Goal: Transaction & Acquisition: Purchase product/service

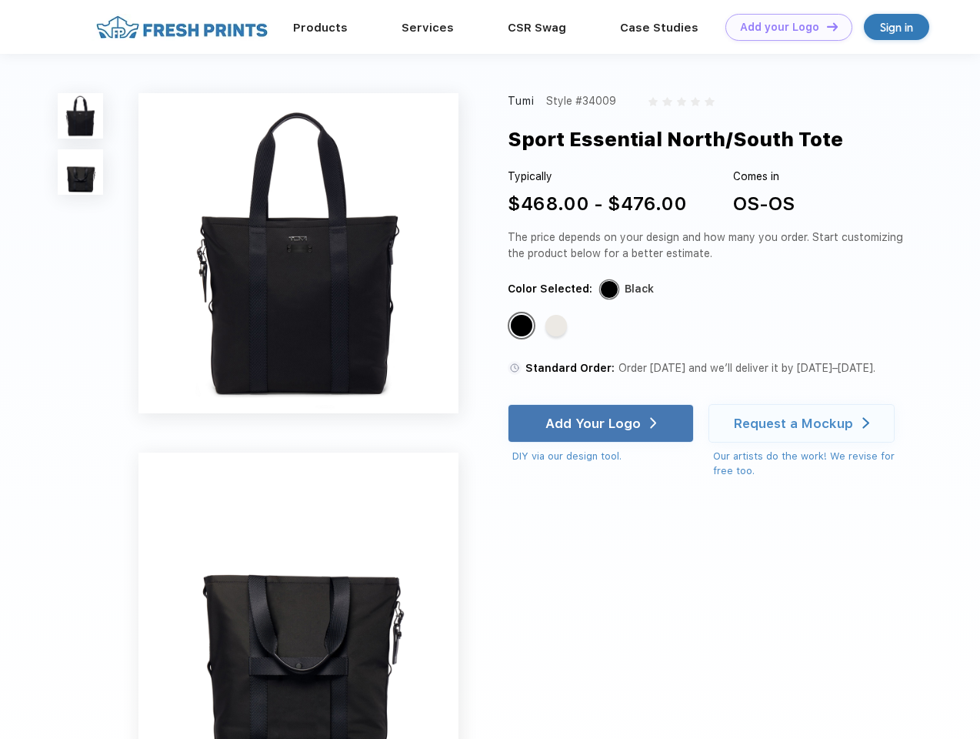
click at [783, 27] on link "Add your Logo Design Tool" at bounding box center [789, 27] width 127 height 27
click at [0, 0] on div "Design Tool" at bounding box center [0, 0] width 0 height 0
click at [826, 26] on link "Add your Logo Design Tool" at bounding box center [789, 27] width 127 height 27
click at [81, 115] on img at bounding box center [80, 115] width 45 height 45
click at [81, 172] on img at bounding box center [80, 171] width 45 height 45
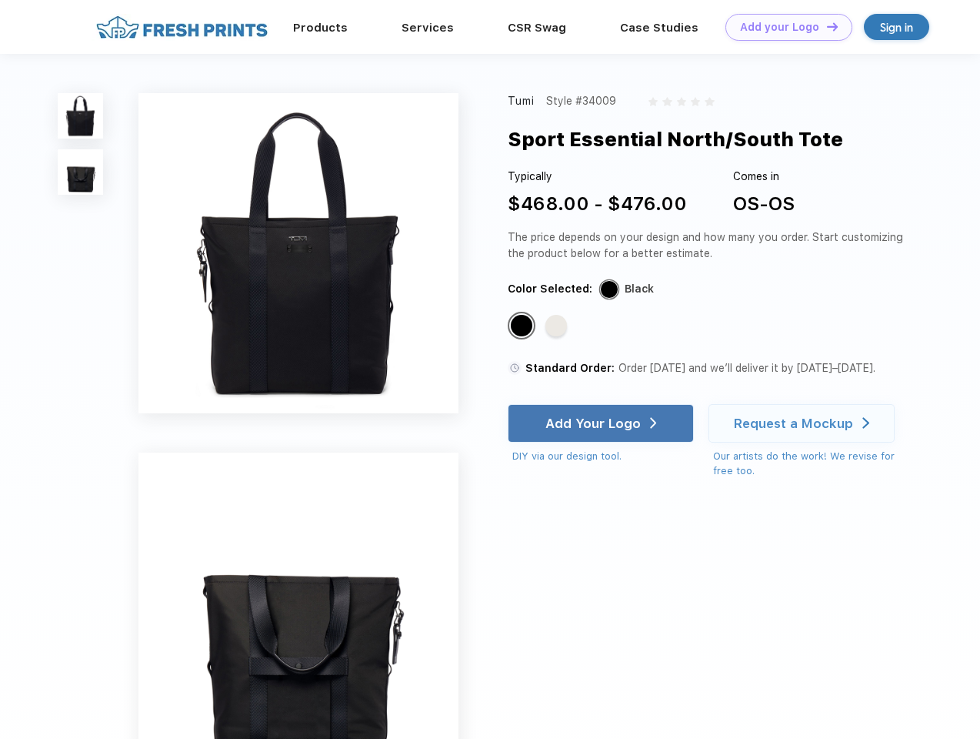
click at [523, 326] on div "Standard Color" at bounding box center [522, 326] width 22 height 22
click at [558, 326] on div "Standard Color" at bounding box center [557, 326] width 22 height 22
click at [602, 423] on div "Add Your Logo" at bounding box center [593, 423] width 95 height 15
click at [804, 423] on div "Request a Mockup" at bounding box center [793, 423] width 119 height 15
